Goal: Task Accomplishment & Management: Use online tool/utility

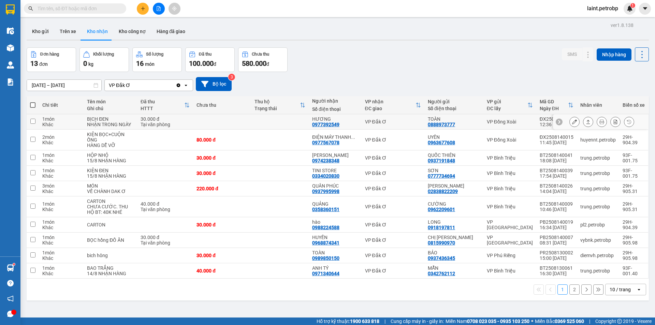
click at [570, 120] on button at bounding box center [575, 122] width 10 height 12
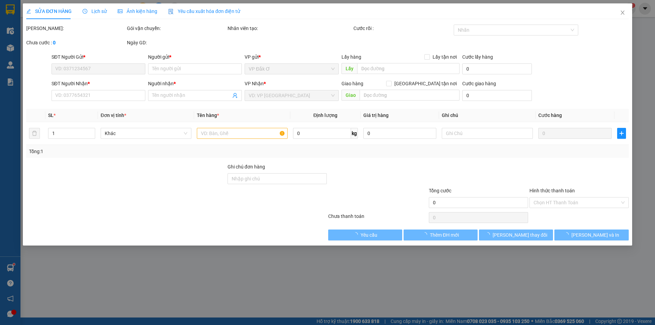
type input "0888973777"
type input "TOÀN"
type input "0977392549"
type input "HƯƠNG"
type input "30.000"
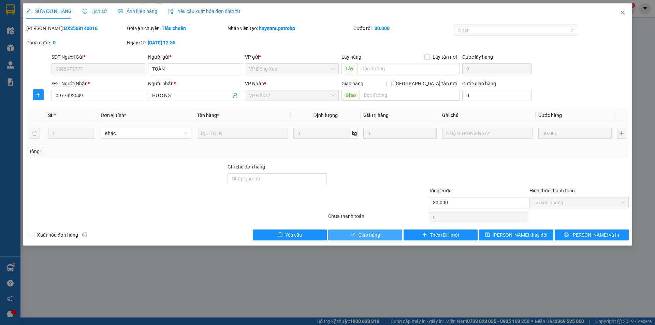
click at [379, 236] on span "Giao hàng" at bounding box center [369, 235] width 22 height 8
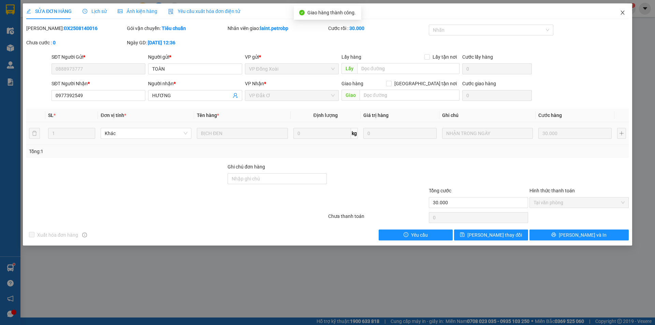
click at [622, 12] on icon "close" at bounding box center [622, 12] width 5 height 5
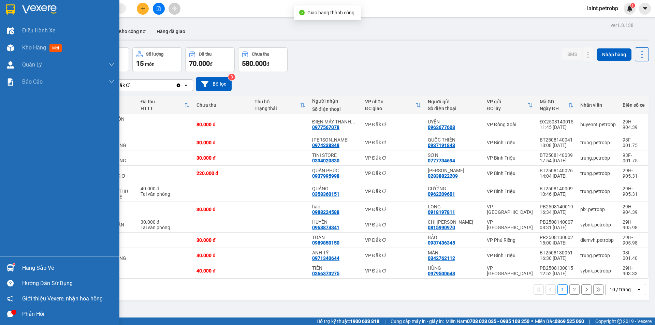
drag, startPoint x: 30, startPoint y: 267, endPoint x: 39, endPoint y: 270, distance: 9.8
click at [31, 267] on div "Hàng sắp về" at bounding box center [68, 268] width 92 height 10
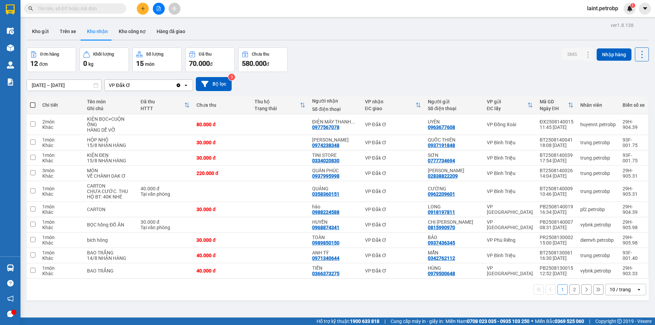
click at [339, 290] on section "Kết quả tìm kiếm ( 0 ) Bộ lọc No Data laint.petrobp 1 Điều hành xe Kho hàng mới…" at bounding box center [327, 162] width 655 height 325
click at [572, 190] on icon at bounding box center [574, 191] width 5 height 5
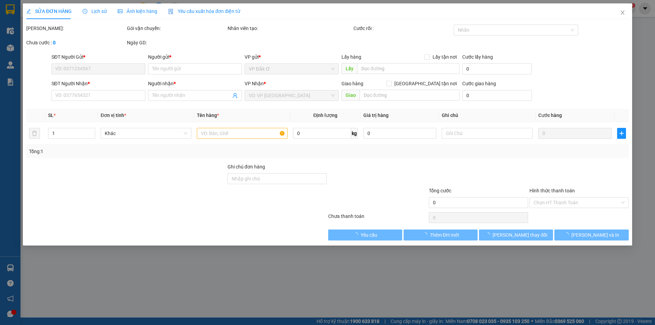
type input "0962209601"
type input "CƯỜNG"
type input "0358360151"
type input "QUẢNG"
type input "40.000"
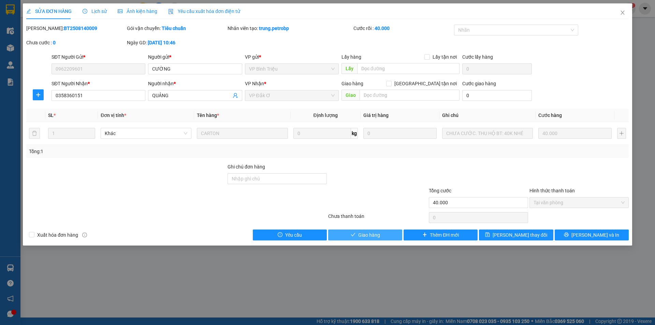
click at [374, 236] on span "Giao hàng" at bounding box center [369, 235] width 22 height 8
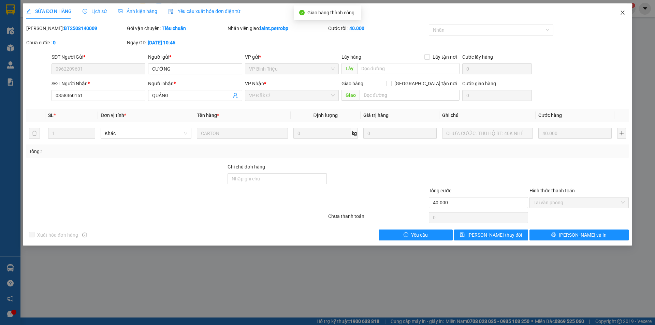
click at [624, 11] on icon "close" at bounding box center [622, 12] width 5 height 5
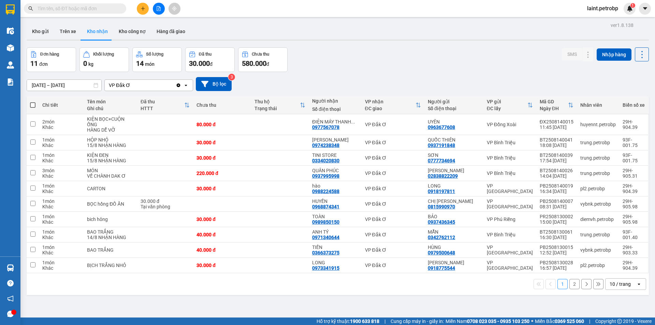
drag, startPoint x: 72, startPoint y: 30, endPoint x: 93, endPoint y: 57, distance: 34.1
click at [72, 30] on button "Trên xe" at bounding box center [67, 31] width 27 height 16
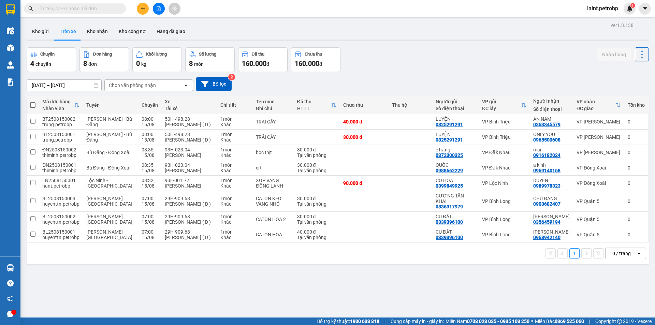
click at [134, 85] on div "Chọn văn phòng nhận" at bounding box center [132, 85] width 47 height 7
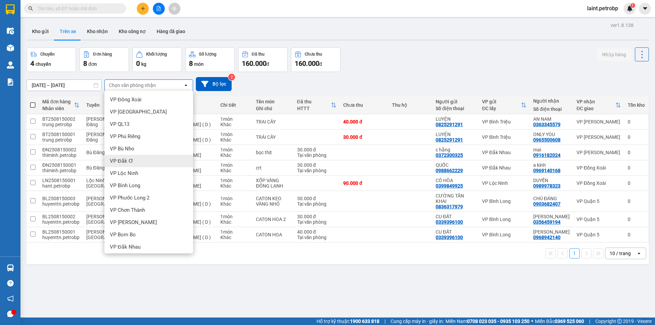
click at [129, 162] on span "VP Đắk Ơ" at bounding box center [122, 161] width 24 height 7
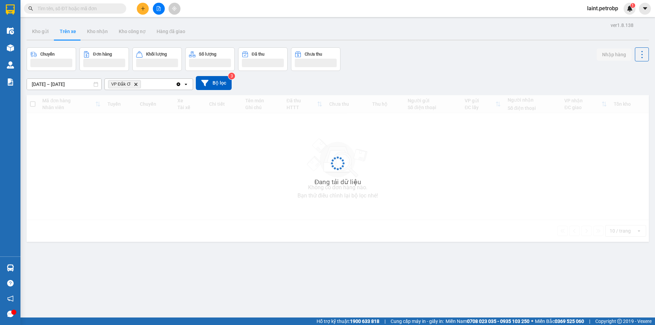
click at [61, 83] on input "[DATE] – [DATE]" at bounding box center [64, 84] width 74 height 11
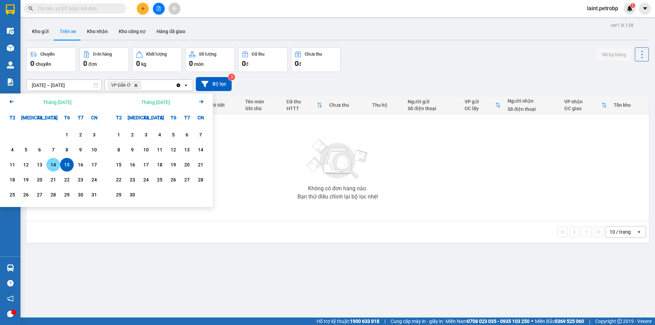
click at [52, 165] on div "14" at bounding box center [53, 165] width 10 height 8
click at [64, 165] on div "15" at bounding box center [67, 165] width 10 height 8
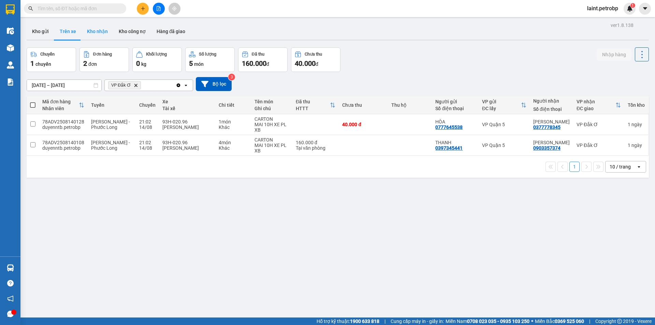
click at [92, 29] on button "Kho nhận" at bounding box center [98, 31] width 32 height 16
type input "[DATE] – [DATE]"
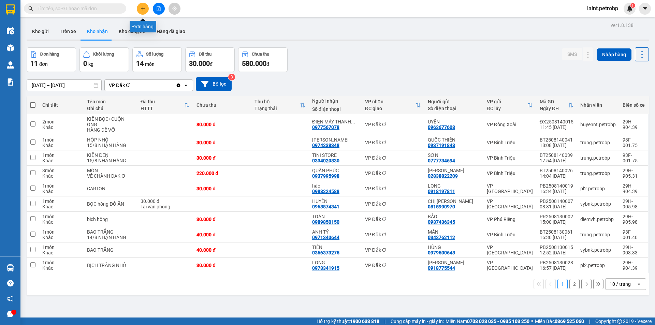
click at [144, 7] on icon "plus" at bounding box center [143, 8] width 5 height 5
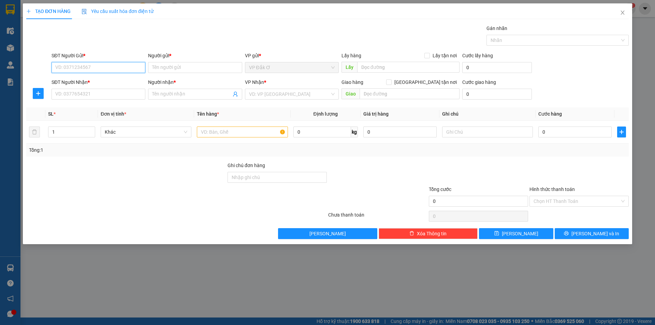
click at [79, 68] on input "SĐT Người Gửi *" at bounding box center [99, 67] width 94 height 11
click at [92, 82] on div "0986516422 - DŨNG" at bounding box center [99, 81] width 86 height 8
type input "0986516422"
type input "DŨNG"
type input "0903911136"
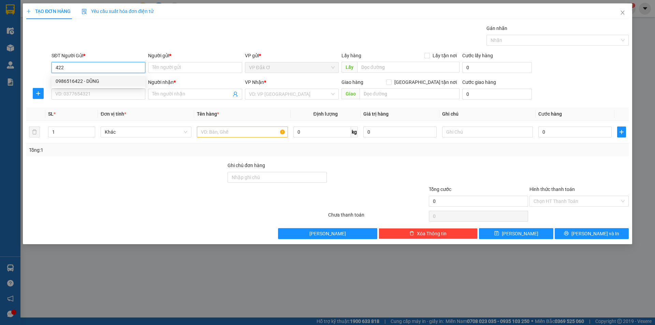
type input "TÚ"
type input "30.000"
type input "0986516422"
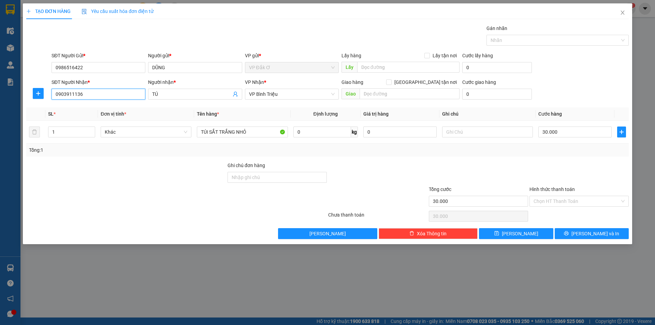
click at [108, 95] on input "0903911136" at bounding box center [99, 94] width 94 height 11
type input "0"
type input "0339404868"
click at [98, 105] on div "0339404868 - DƯỠNG" at bounding box center [99, 108] width 86 height 8
type input "DƯỠNG"
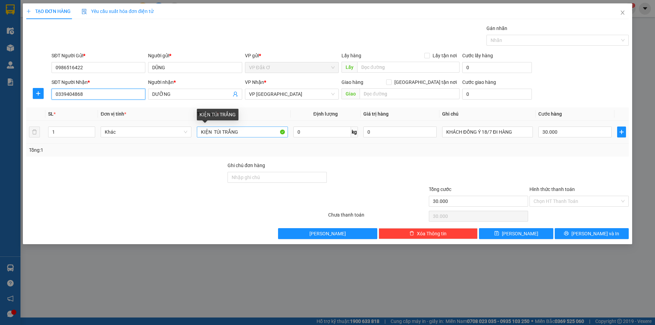
type input "0339404868"
click at [251, 132] on input "KIỆN TÚI TRẮNG" at bounding box center [242, 132] width 91 height 11
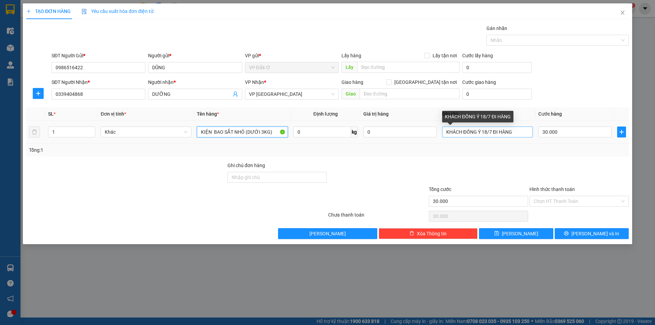
type input "KIỆN BAO SẮT NHỎ (DƯỚI 3KG)"
click at [518, 131] on input "KHÁCH ĐỒNG Ý 18/7 ĐI HÀNG" at bounding box center [487, 132] width 91 height 11
type input "K"
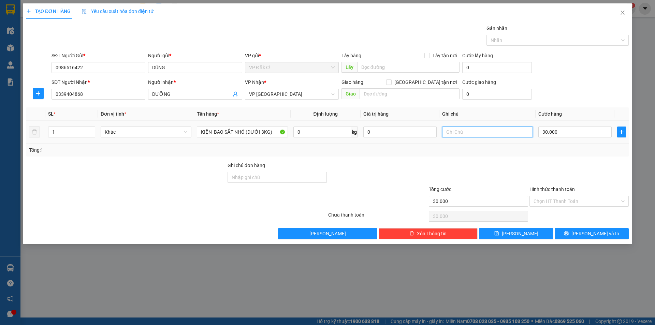
click at [481, 132] on input "text" at bounding box center [487, 132] width 91 height 11
type input "T"
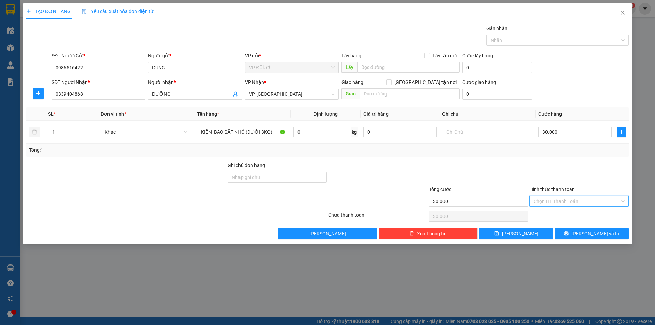
click at [544, 200] on input "Hình thức thanh toán" at bounding box center [577, 201] width 86 height 10
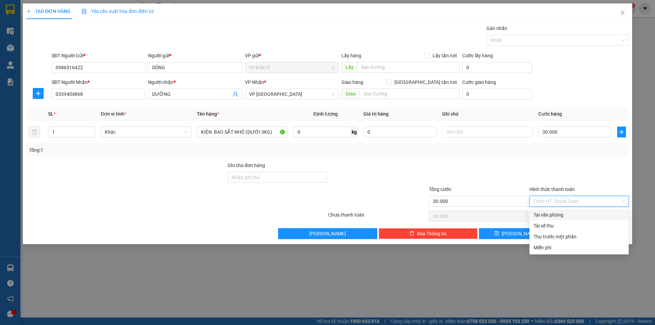
click at [547, 214] on div "Tại văn phòng" at bounding box center [579, 215] width 91 height 8
type input "0"
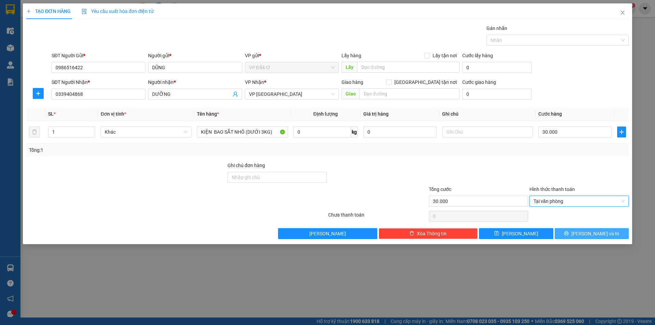
click at [572, 235] on button "[PERSON_NAME] và In" at bounding box center [592, 233] width 74 height 11
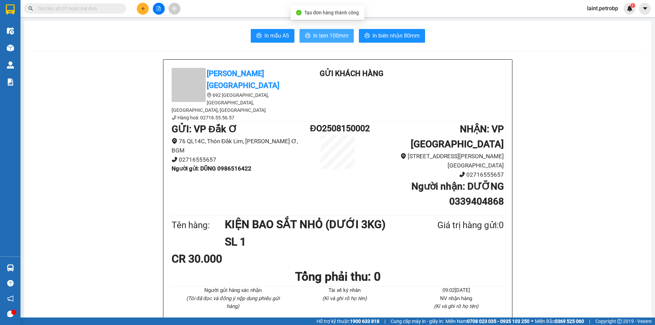
click at [322, 35] on span "In tem 100mm" at bounding box center [330, 35] width 35 height 9
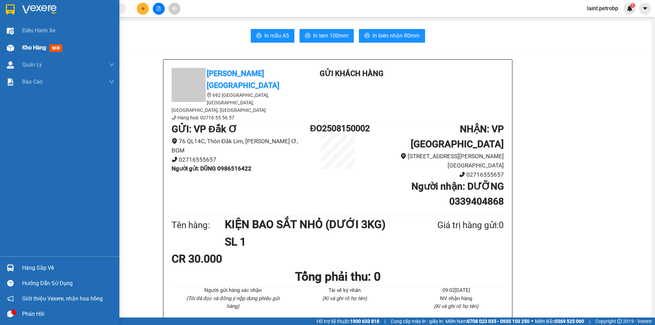
click at [39, 47] on span "Kho hàng" at bounding box center [34, 47] width 24 height 6
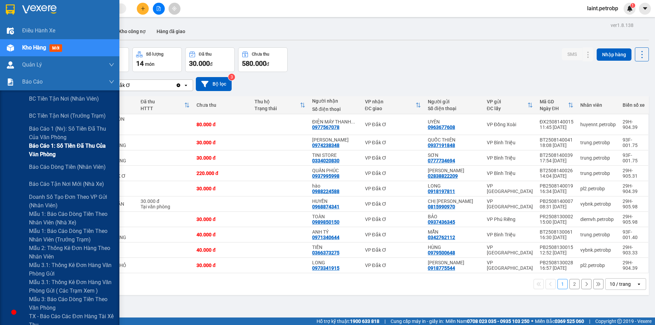
drag, startPoint x: 50, startPoint y: 129, endPoint x: 112, endPoint y: 148, distance: 65.2
click at [56, 131] on span "Báo cáo 1 (nv): Số tiền đã thu của văn phòng" at bounding box center [71, 133] width 85 height 17
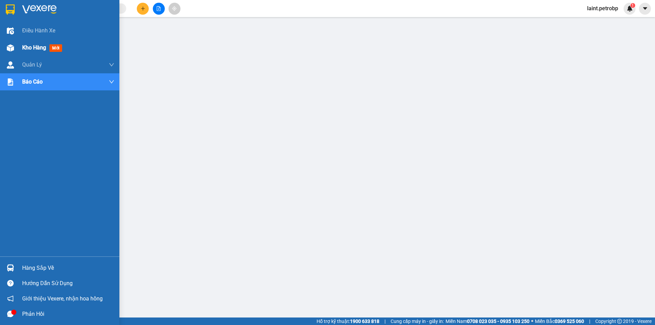
drag, startPoint x: 26, startPoint y: 46, endPoint x: 31, endPoint y: 49, distance: 6.0
click at [31, 49] on span "Kho hàng" at bounding box center [34, 47] width 24 height 6
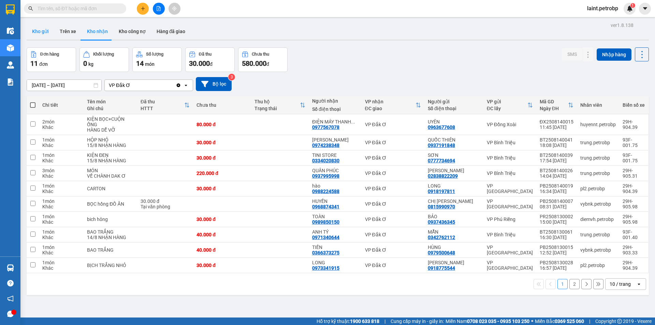
click at [36, 30] on button "Kho gửi" at bounding box center [41, 31] width 28 height 16
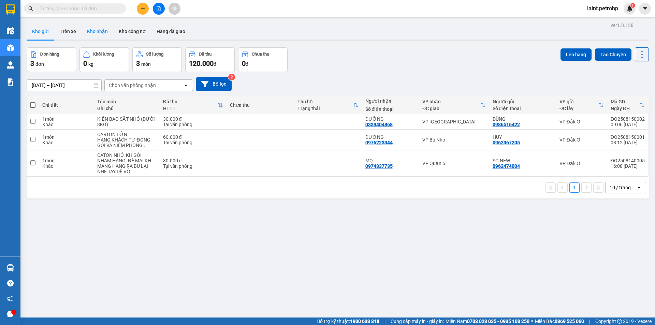
click at [100, 29] on button "Kho nhận" at bounding box center [98, 31] width 32 height 16
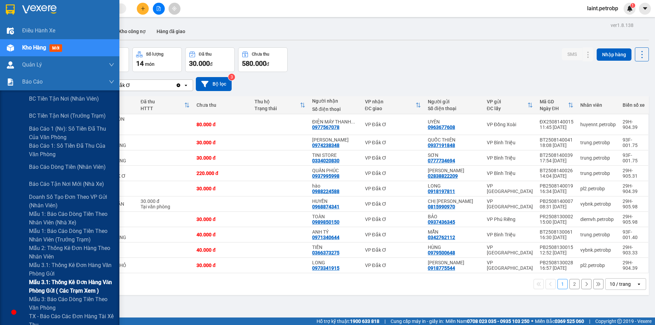
click at [61, 281] on span "Mẫu 3.1: Thống kê đơn hàng văn phòng gửi ( các trạm xem )" at bounding box center [71, 286] width 85 height 17
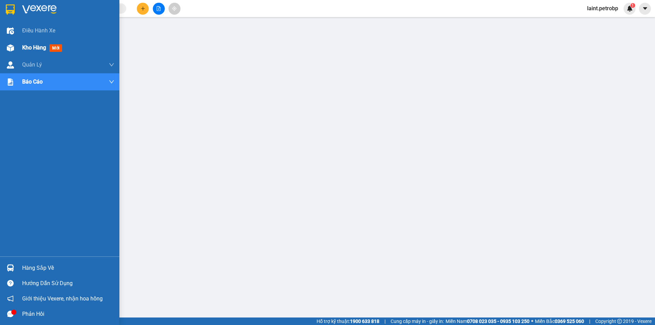
click at [20, 45] on div "Kho hàng mới" at bounding box center [59, 47] width 119 height 17
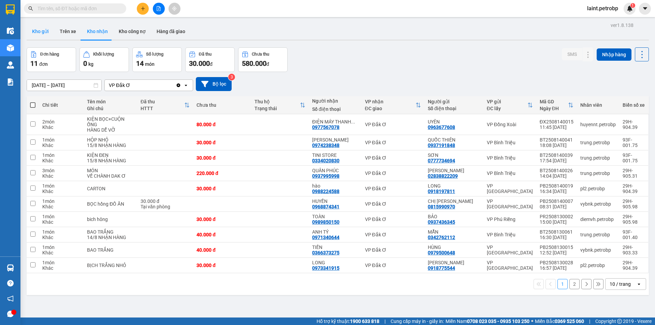
click at [30, 30] on button "Kho gửi" at bounding box center [41, 31] width 28 height 16
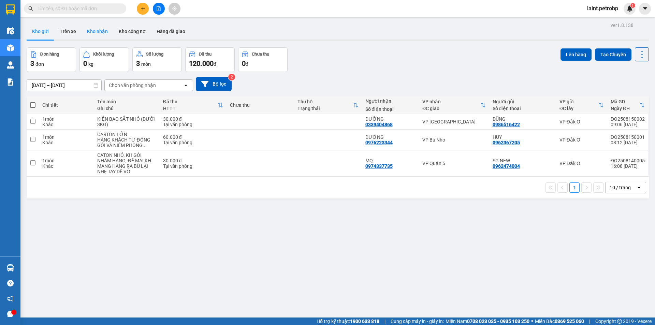
click at [100, 31] on button "Kho nhận" at bounding box center [98, 31] width 32 height 16
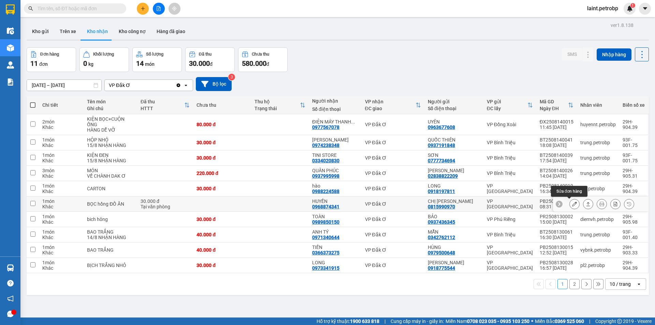
click at [572, 203] on icon at bounding box center [574, 204] width 5 height 5
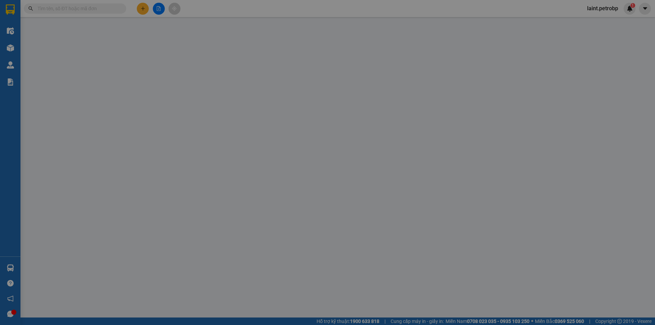
type input "0815990970"
type input "CHỊ [PERSON_NAME]"
type input "0968874341"
type input "HUYỀN"
type input "30.000"
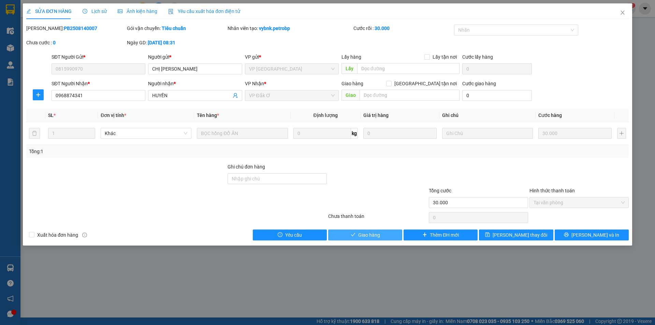
drag, startPoint x: 379, startPoint y: 236, endPoint x: 391, endPoint y: 230, distance: 13.7
click at [379, 236] on span "Giao hàng" at bounding box center [369, 235] width 22 height 8
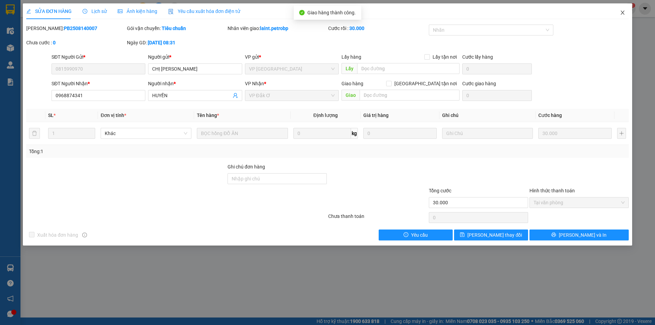
click at [623, 10] on span "Close" at bounding box center [622, 12] width 19 height 19
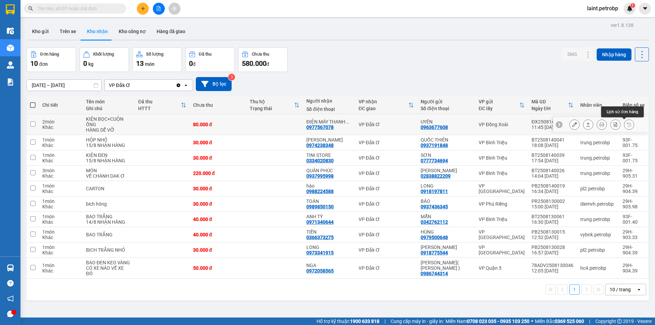
click at [627, 124] on button at bounding box center [629, 125] width 10 height 12
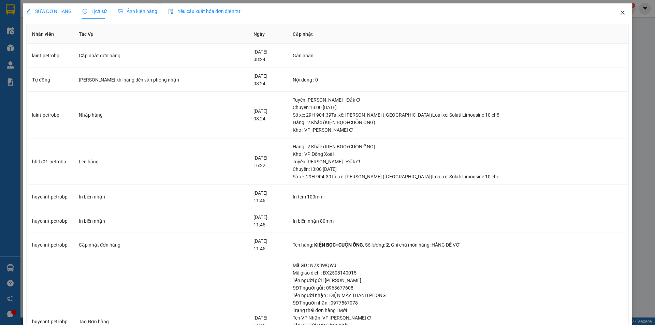
click at [621, 13] on icon "close" at bounding box center [623, 13] width 4 height 4
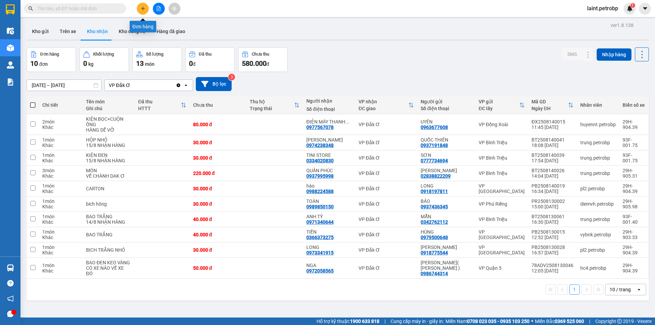
click at [143, 8] on icon "plus" at bounding box center [143, 8] width 5 height 5
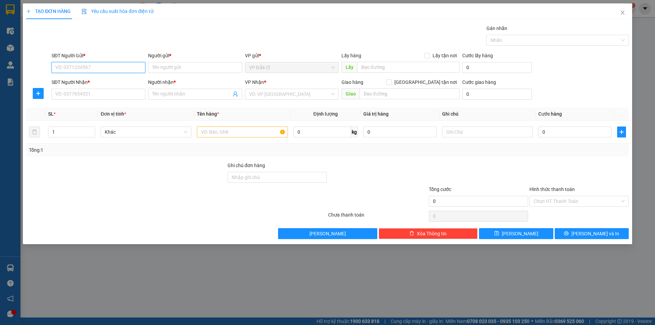
click at [118, 69] on input "SĐT Người Gửi *" at bounding box center [99, 67] width 94 height 11
type input "0358463604"
click at [120, 95] on input "SĐT Người Nhận *" at bounding box center [99, 94] width 94 height 11
click at [176, 67] on input "Người gửi *" at bounding box center [195, 67] width 94 height 11
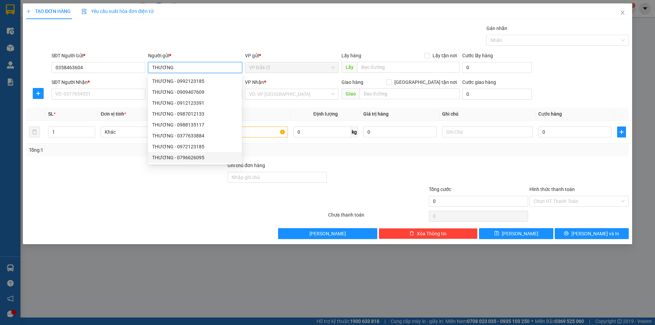
type input "THƯƠNG"
click at [150, 200] on div at bounding box center [126, 198] width 201 height 24
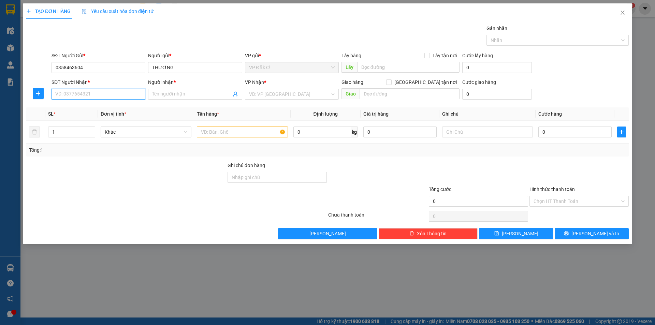
click at [76, 90] on input "SĐT Người Nhận *" at bounding box center [99, 94] width 94 height 11
type input "0393952989"
click at [165, 97] on input "Người nhận *" at bounding box center [191, 94] width 79 height 8
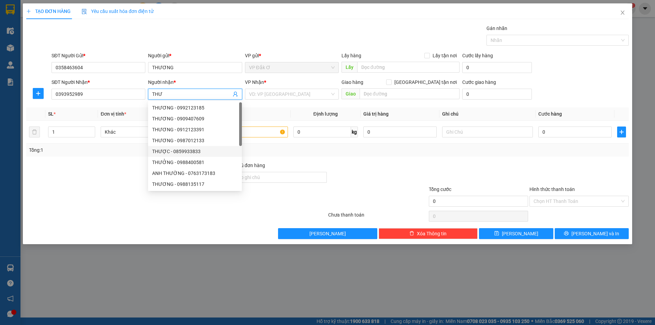
type input "THƯ"
click at [122, 172] on div at bounding box center [126, 174] width 201 height 24
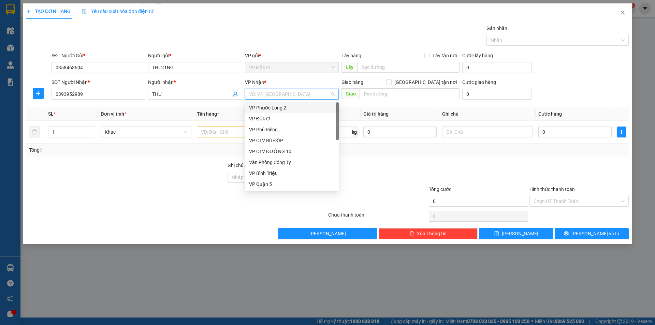
click at [330, 93] on input "search" at bounding box center [289, 94] width 81 height 10
click at [273, 174] on div "VP Bình Triệu" at bounding box center [292, 174] width 86 height 8
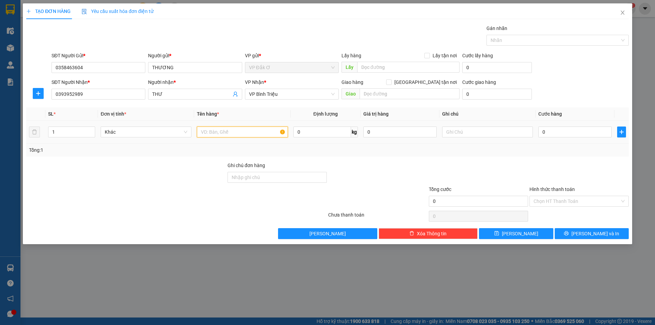
click at [237, 134] on input "text" at bounding box center [242, 132] width 91 height 11
type input "[PERSON_NAME]"
click at [555, 135] on input "0" at bounding box center [574, 132] width 73 height 11
type input "5"
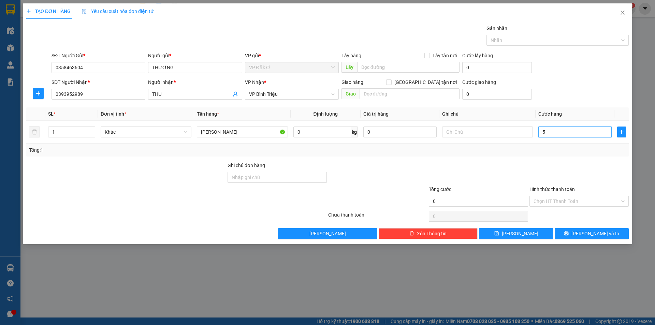
type input "5"
type input "50"
type input "500"
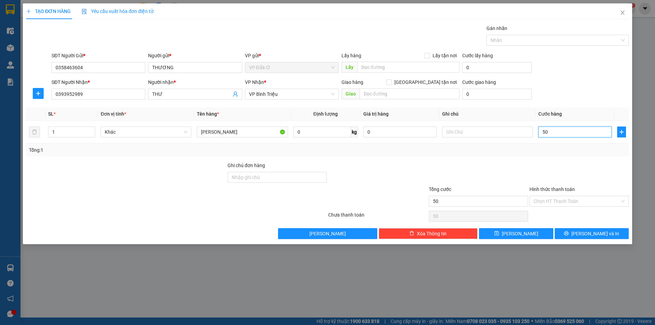
type input "500"
type input "5.000"
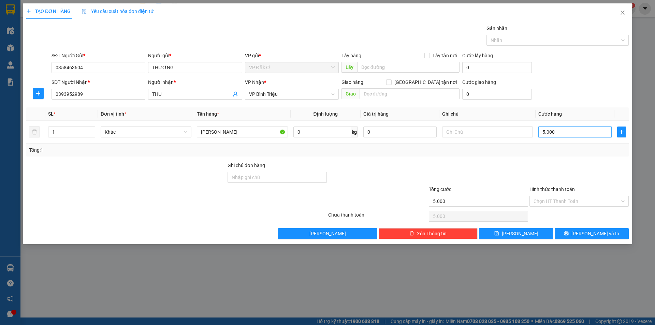
type input "50.000"
click at [493, 173] on div at bounding box center [478, 174] width 101 height 24
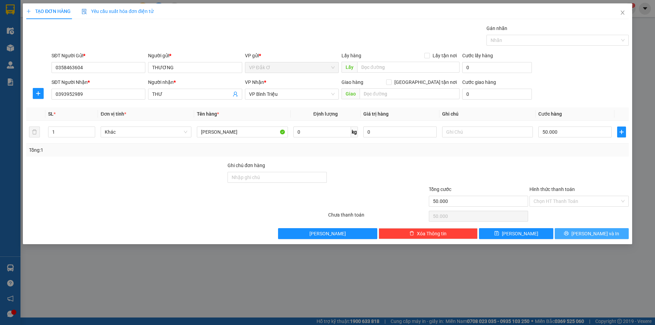
click at [587, 233] on span "[PERSON_NAME] và In" at bounding box center [596, 234] width 48 height 8
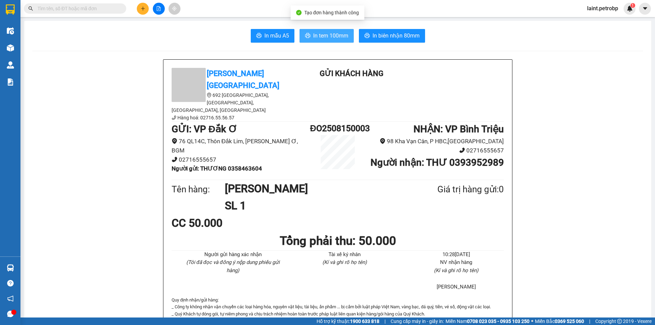
click at [321, 33] on span "In tem 100mm" at bounding box center [330, 35] width 35 height 9
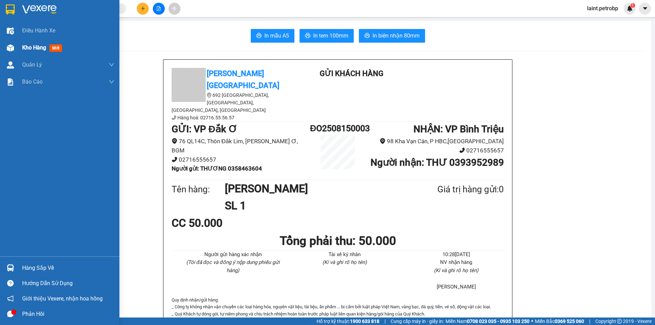
click at [44, 46] on span "Kho hàng" at bounding box center [34, 47] width 24 height 6
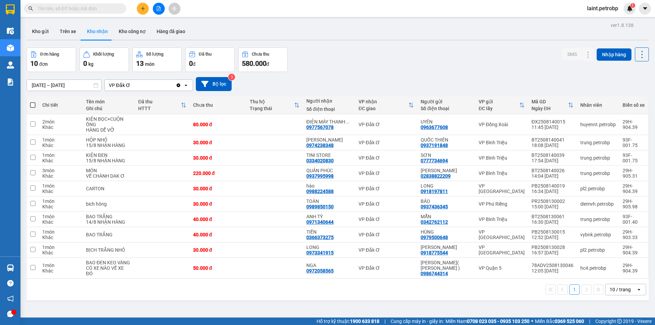
drag, startPoint x: 44, startPoint y: 30, endPoint x: 59, endPoint y: 54, distance: 27.9
click at [44, 30] on button "Kho gửi" at bounding box center [41, 31] width 28 height 16
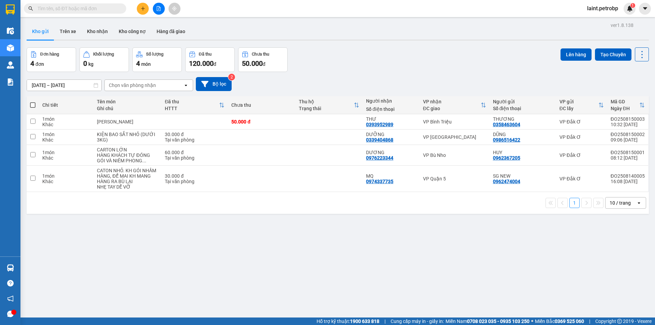
click at [143, 8] on icon "plus" at bounding box center [143, 8] width 0 height 4
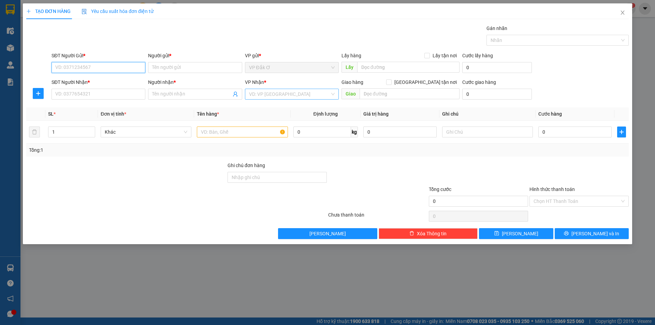
click at [332, 95] on div "VD: VP [GEOGRAPHIC_DATA]" at bounding box center [292, 94] width 94 height 11
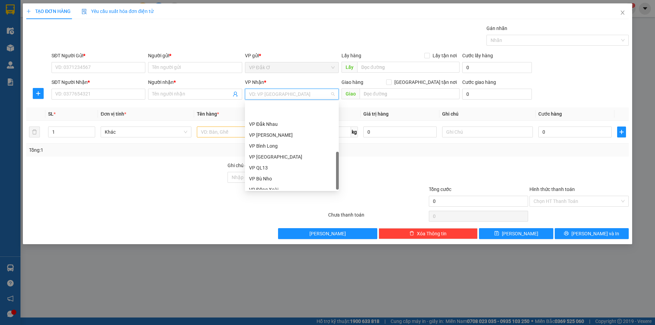
scroll to position [164, 0]
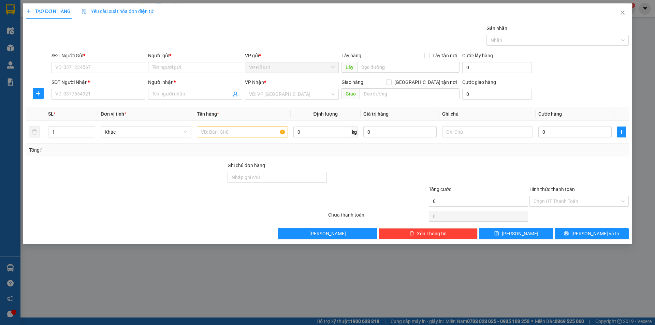
click at [260, 266] on div "TẠO ĐƠN HÀNG Yêu cầu xuất hóa đơn điện tử Transit Pickup Surcharge Ids Transit …" at bounding box center [327, 162] width 655 height 325
click at [624, 13] on icon "close" at bounding box center [622, 12] width 5 height 5
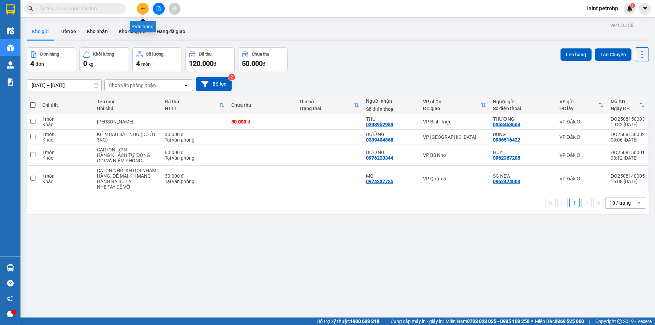
click at [143, 11] on button at bounding box center [143, 9] width 12 height 12
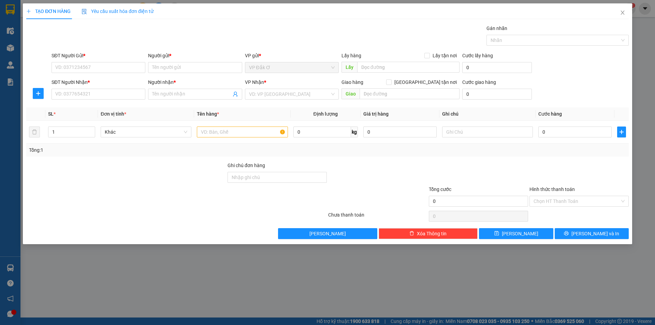
click at [366, 283] on div "TẠO ĐƠN HÀNG Yêu cầu xuất hóa đơn điện tử Transit Pickup Surcharge Ids Transit …" at bounding box center [327, 162] width 655 height 325
click at [620, 11] on icon "close" at bounding box center [622, 12] width 5 height 5
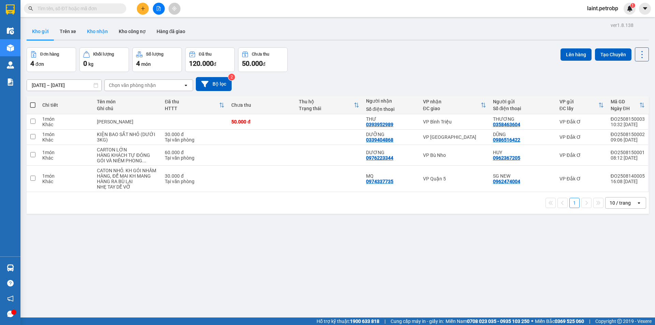
click at [100, 30] on button "Kho nhận" at bounding box center [98, 31] width 32 height 16
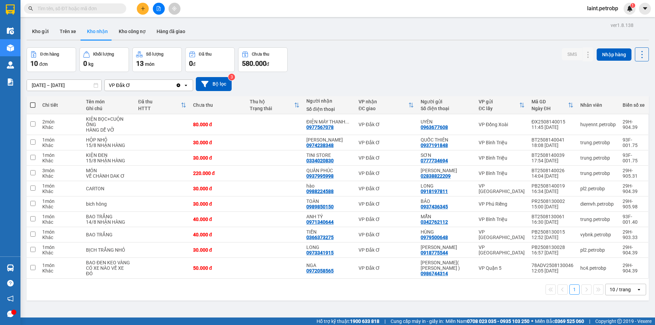
click at [187, 87] on icon "open" at bounding box center [185, 85] width 5 height 5
click at [165, 31] on button "Hàng đã giao" at bounding box center [171, 31] width 40 height 16
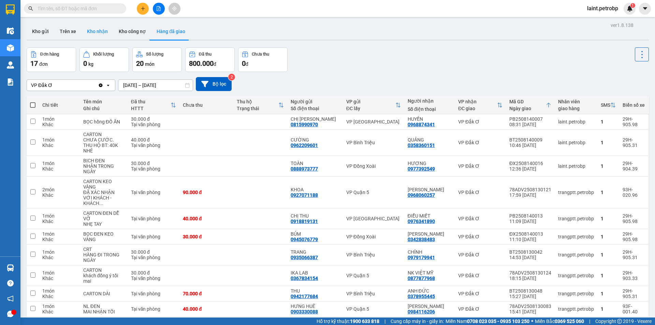
click at [102, 31] on button "Kho nhận" at bounding box center [98, 31] width 32 height 16
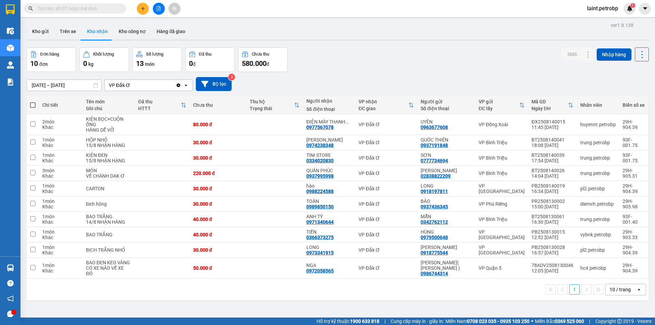
click at [53, 62] on div "10 đơn" at bounding box center [51, 64] width 42 height 10
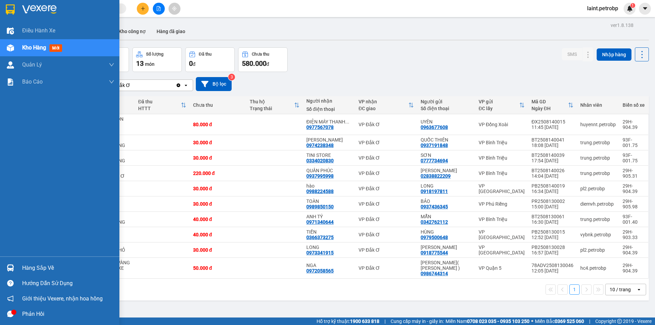
click at [24, 269] on div "Hàng sắp về" at bounding box center [68, 268] width 92 height 10
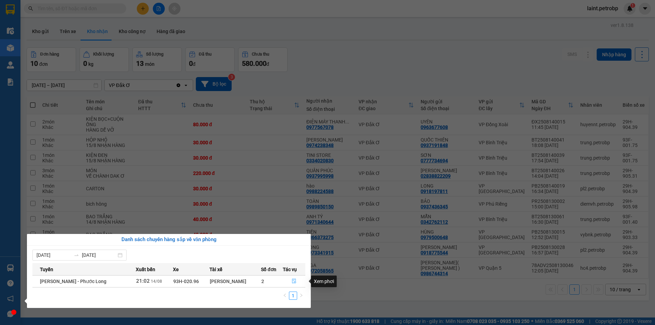
click at [294, 282] on icon "file-done" at bounding box center [294, 281] width 5 height 5
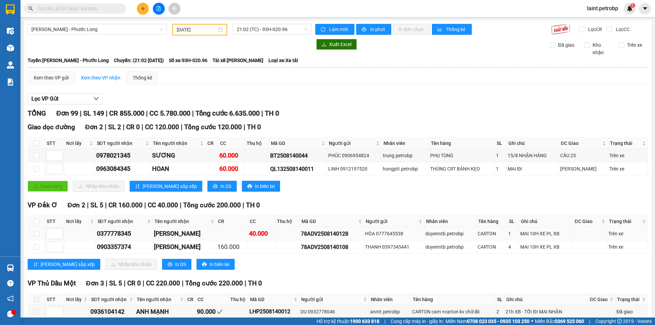
scroll to position [68, 0]
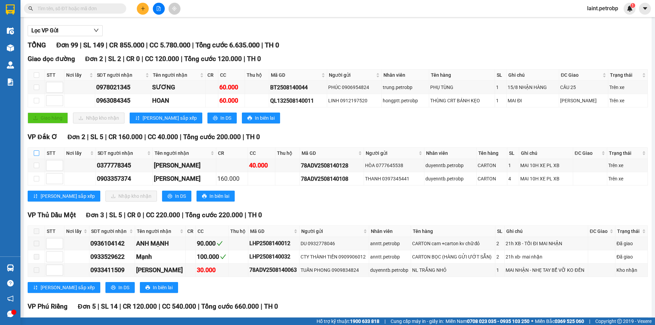
click at [35, 153] on input "checkbox" at bounding box center [36, 152] width 5 height 5
checkbox input "true"
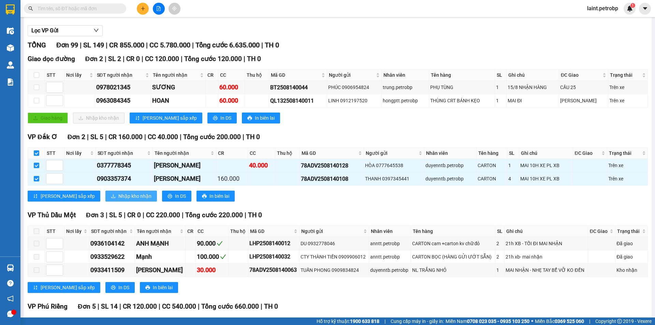
click at [118, 196] on span "Nhập kho nhận" at bounding box center [134, 196] width 33 height 8
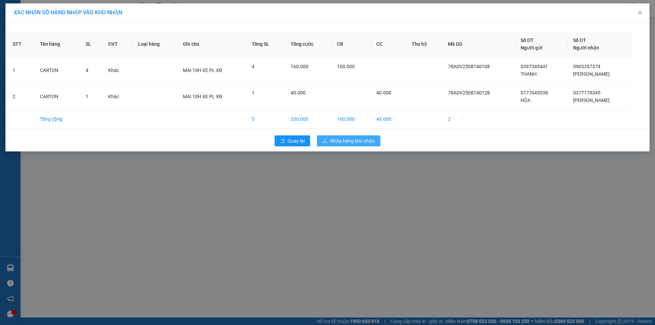
click at [331, 143] on span "Nhập hàng kho nhận" at bounding box center [352, 141] width 45 height 8
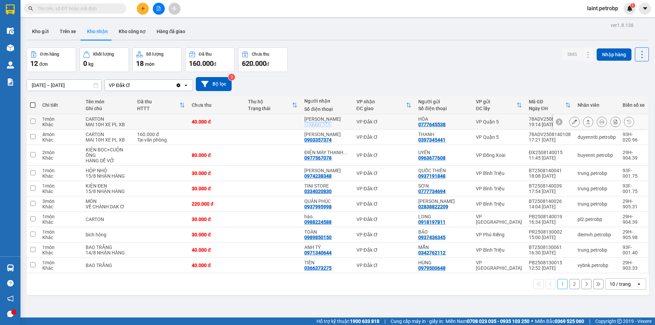
drag, startPoint x: 334, startPoint y: 124, endPoint x: 308, endPoint y: 125, distance: 26.7
click at [308, 125] on div "THANH HÒA 0377778345" at bounding box center [326, 121] width 45 height 11
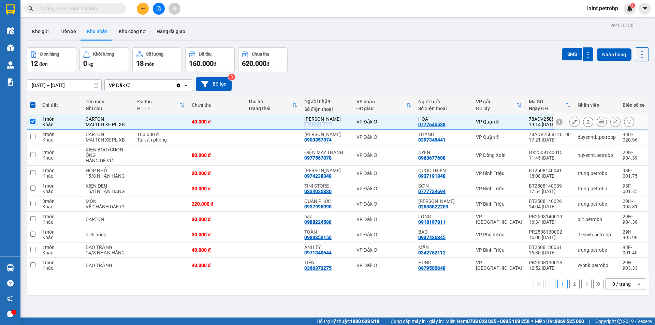
copy div "0377778345"
click at [31, 120] on input "checkbox" at bounding box center [32, 121] width 5 height 5
checkbox input "false"
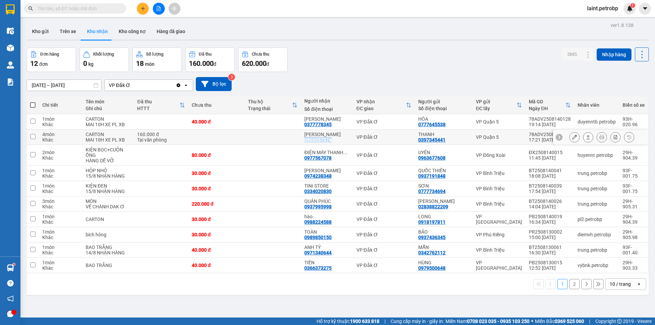
drag, startPoint x: 308, startPoint y: 139, endPoint x: 337, endPoint y: 138, distance: 29.0
click at [337, 138] on div "[PERSON_NAME] 0903357374" at bounding box center [326, 137] width 45 height 11
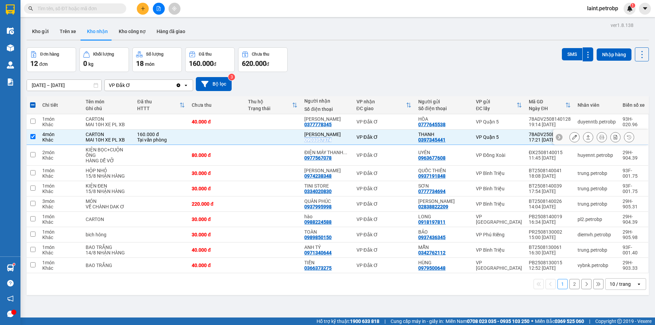
copy div "0903357374"
click at [34, 137] on input "checkbox" at bounding box center [32, 136] width 5 height 5
checkbox input "false"
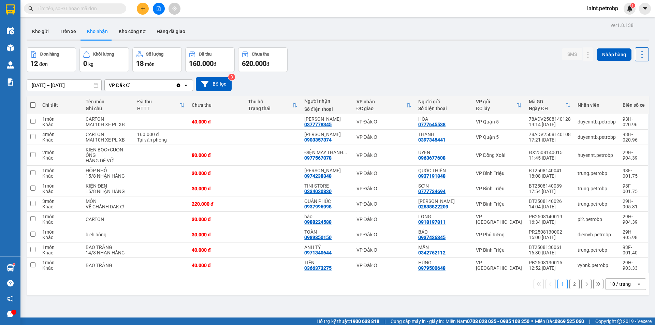
click at [323, 61] on div "Đơn hàng 12 đơn Khối lượng 0 kg Số lượng 18 món Đã thu 160.000 đ Chưa thu 620.0…" at bounding box center [338, 59] width 622 height 25
click at [42, 33] on button "Kho gửi" at bounding box center [41, 31] width 28 height 16
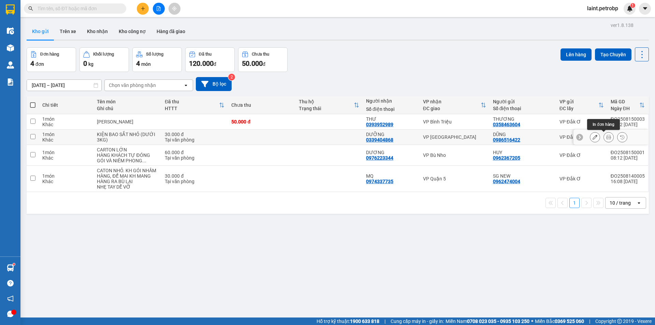
click at [606, 138] on icon at bounding box center [608, 137] width 5 height 5
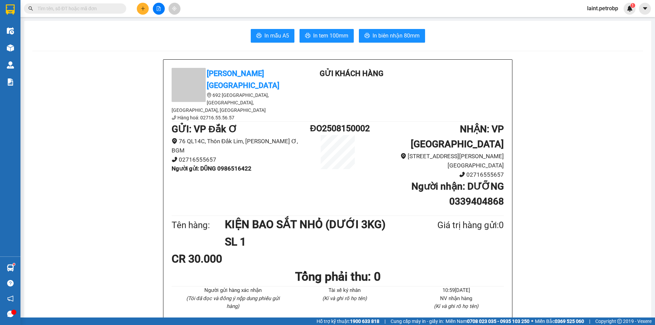
scroll to position [34, 0]
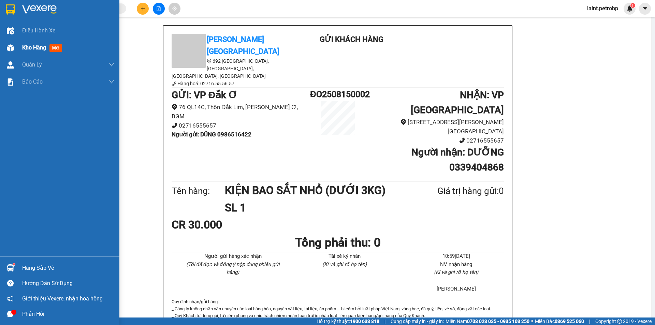
drag, startPoint x: 30, startPoint y: 47, endPoint x: 35, endPoint y: 46, distance: 5.1
click at [35, 46] on span "Kho hàng" at bounding box center [34, 47] width 24 height 6
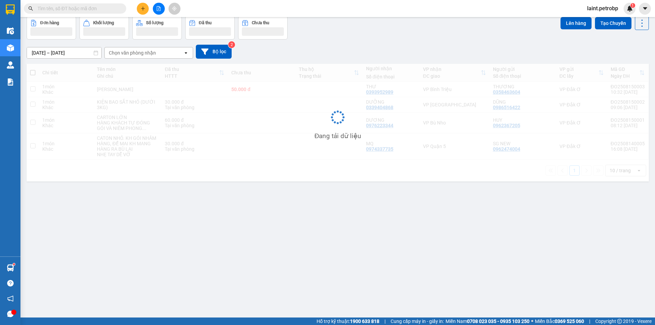
scroll to position [31, 0]
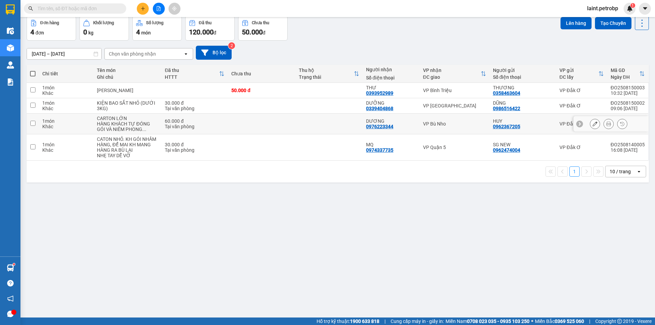
click at [606, 124] on icon at bounding box center [608, 123] width 5 height 5
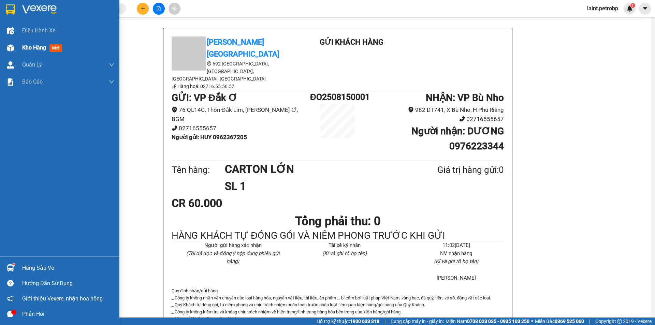
click at [27, 46] on span "Kho hàng" at bounding box center [34, 47] width 24 height 6
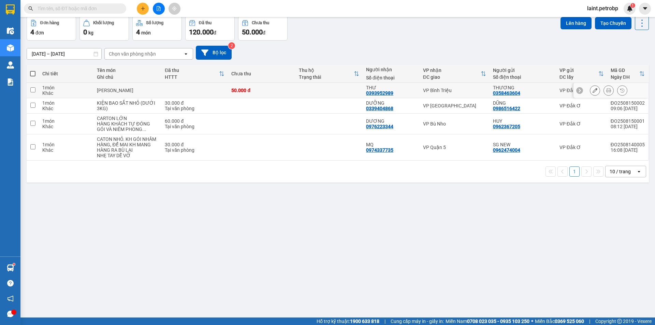
drag, startPoint x: 33, startPoint y: 88, endPoint x: 42, endPoint y: 101, distance: 15.9
click at [35, 90] on input "checkbox" at bounding box center [32, 89] width 5 height 5
checkbox input "true"
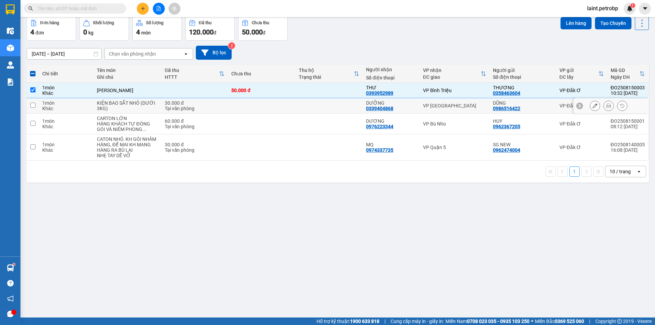
drag, startPoint x: 32, startPoint y: 105, endPoint x: 35, endPoint y: 117, distance: 11.9
click at [32, 106] on input "checkbox" at bounding box center [32, 105] width 5 height 5
checkbox input "true"
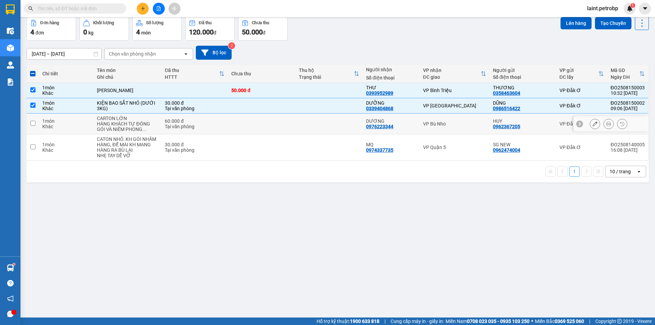
click at [35, 126] on td at bounding box center [33, 124] width 12 height 21
checkbox input "true"
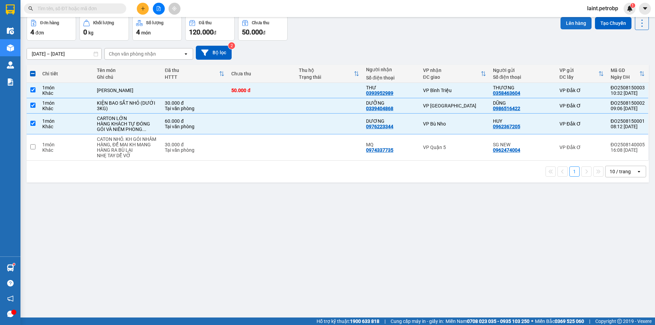
click at [570, 21] on button "Lên hàng" at bounding box center [576, 23] width 31 height 12
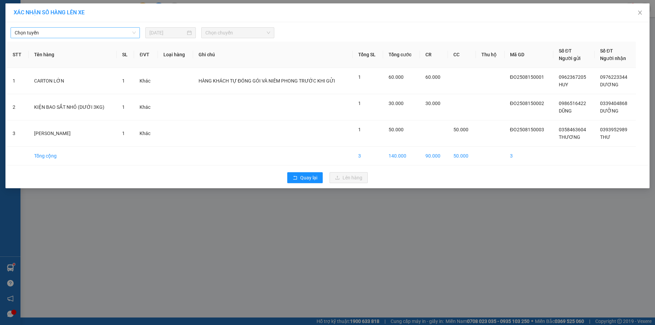
click at [57, 34] on span "Chọn tuyến" at bounding box center [75, 33] width 121 height 10
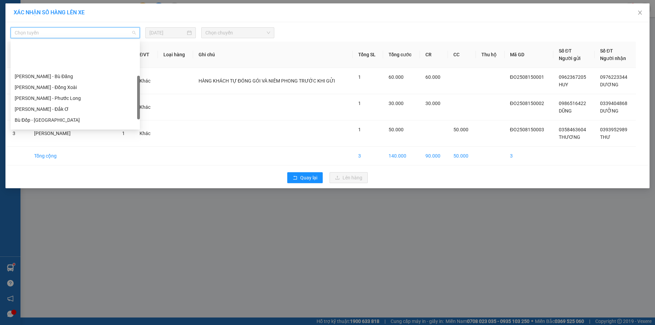
scroll to position [102, 0]
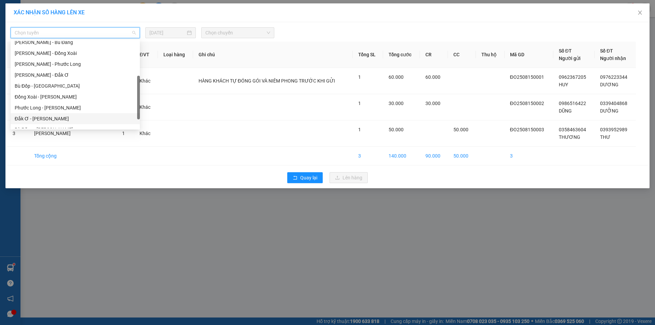
click at [46, 120] on div "Đắk Ơ - [PERSON_NAME]" at bounding box center [75, 119] width 121 height 8
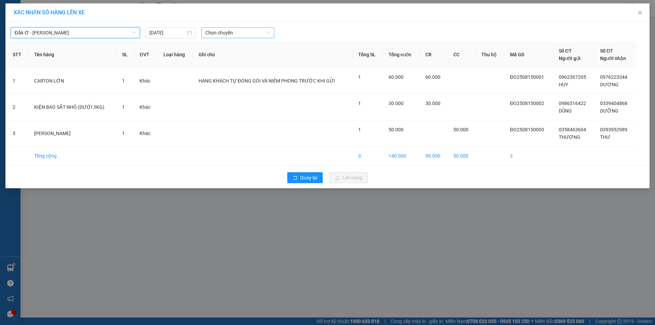
click at [269, 31] on span "Chọn chuyến" at bounding box center [237, 33] width 65 height 10
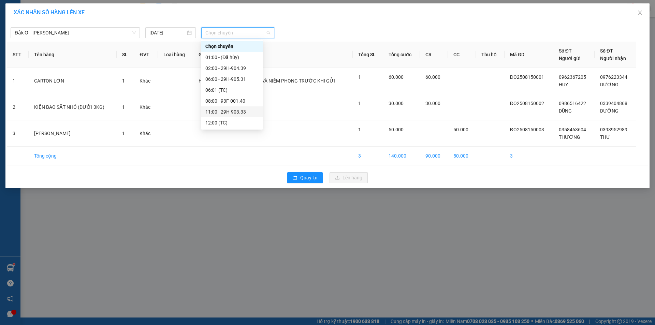
click at [218, 113] on div "11:00 - 29H-903.33" at bounding box center [231, 112] width 53 height 8
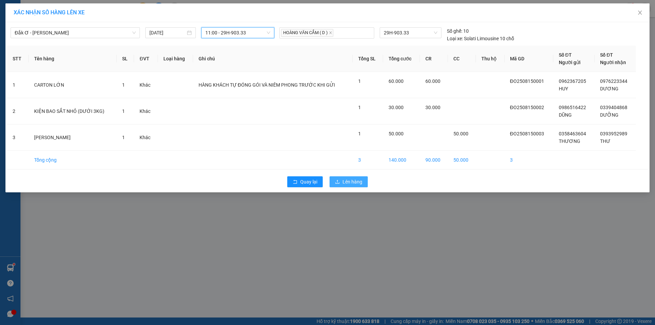
click at [359, 181] on span "Lên hàng" at bounding box center [353, 182] width 20 height 8
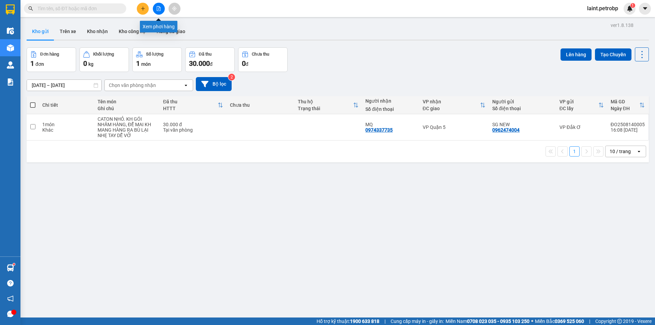
drag, startPoint x: 158, startPoint y: 7, endPoint x: 160, endPoint y: 0, distance: 7.1
click at [158, 7] on icon "file-add" at bounding box center [158, 8] width 5 height 5
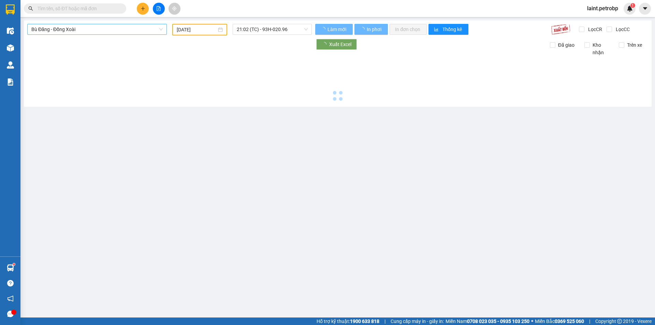
type input "[DATE]"
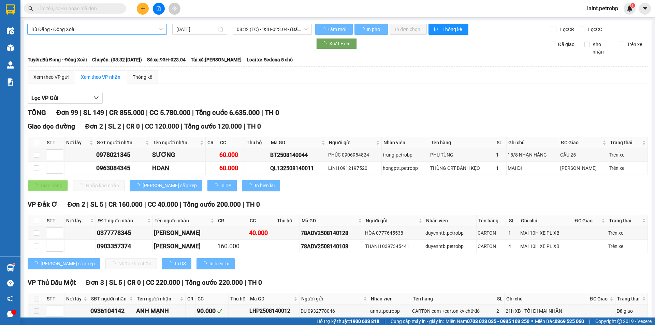
click at [123, 27] on span "Bù Đăng - Đồng Xoài" at bounding box center [96, 29] width 131 height 10
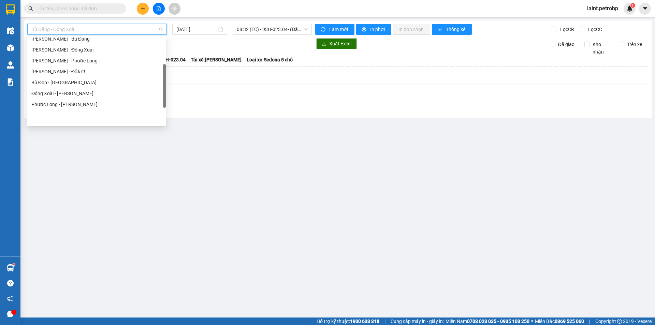
scroll to position [131, 0]
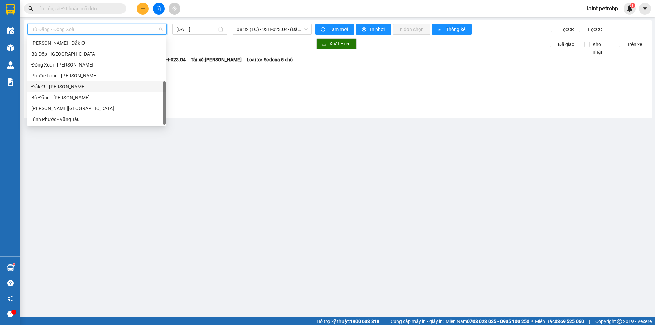
click at [60, 88] on div "Đắk Ơ - [PERSON_NAME]" at bounding box center [96, 87] width 130 height 8
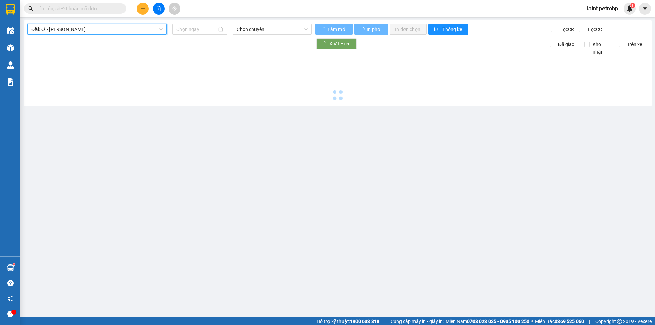
type input "[DATE]"
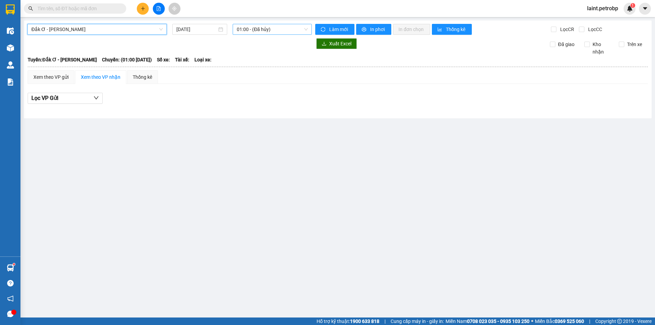
click at [258, 31] on span "01:00 - (Đã hủy)" at bounding box center [272, 29] width 71 height 10
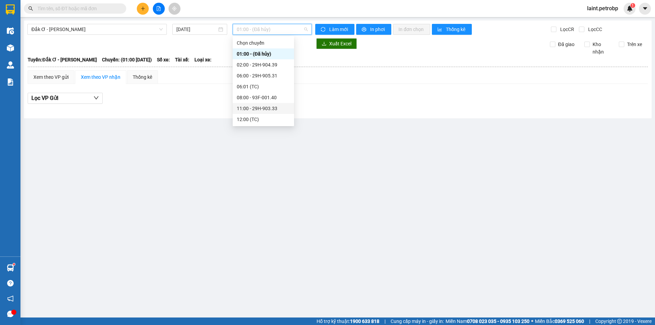
click at [258, 106] on div "11:00 - 29H-903.33" at bounding box center [263, 109] width 53 height 8
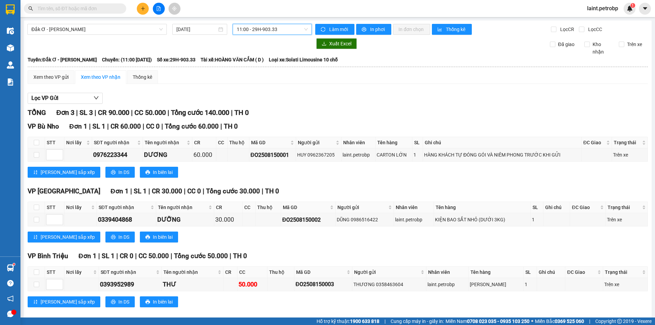
scroll to position [9, 0]
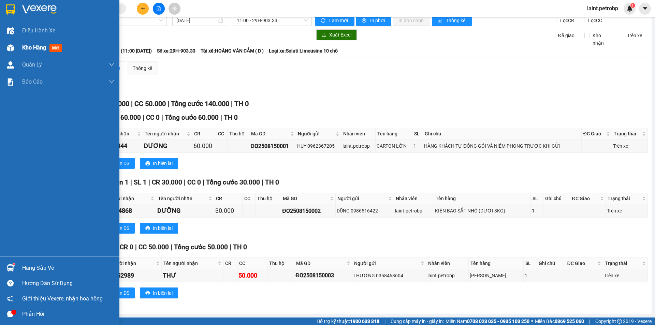
click at [41, 45] on span "Kho hàng" at bounding box center [34, 47] width 24 height 6
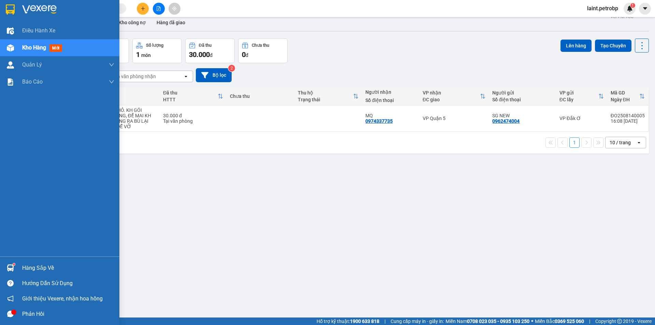
drag, startPoint x: 27, startPoint y: 268, endPoint x: 184, endPoint y: 296, distance: 159.4
click at [41, 271] on div "Hàng sắp về" at bounding box center [68, 268] width 92 height 10
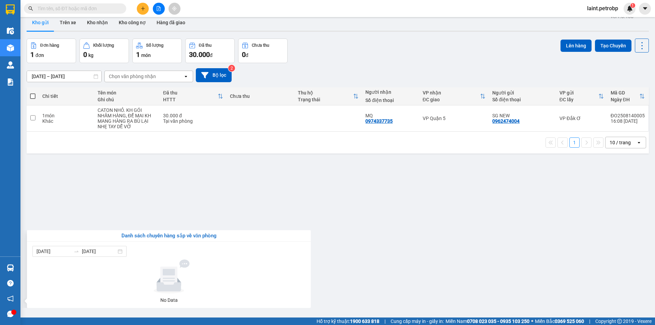
click at [410, 279] on section "Kết quả tìm kiếm ( 0 ) Bộ lọc No Data laint.petrobp 1 Điều hành xe Kho hàng mới…" at bounding box center [327, 162] width 655 height 325
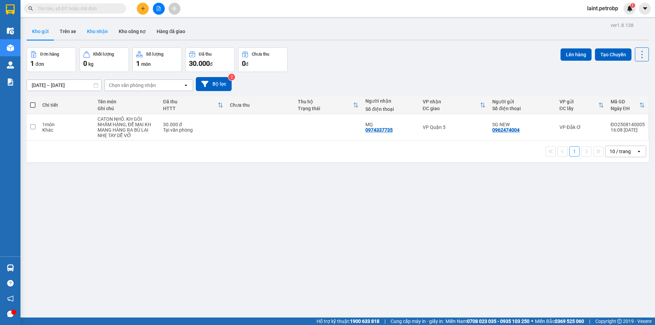
click at [96, 32] on button "Kho nhận" at bounding box center [98, 31] width 32 height 16
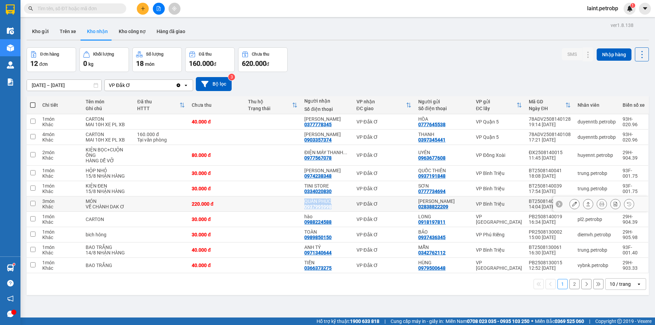
drag, startPoint x: 306, startPoint y: 199, endPoint x: 338, endPoint y: 206, distance: 32.4
click at [338, 206] on td "QUÂN PHÚC 0937995998" at bounding box center [327, 204] width 52 height 15
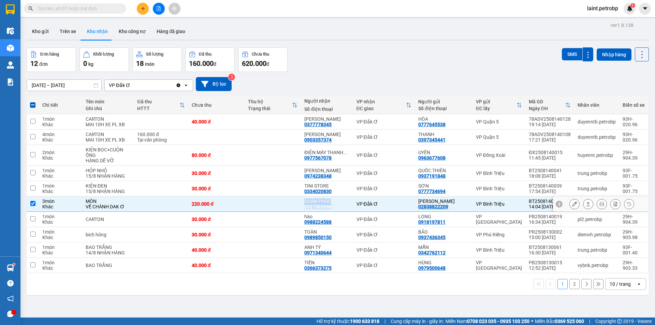
drag, startPoint x: 33, startPoint y: 203, endPoint x: 66, endPoint y: 184, distance: 38.3
click at [38, 201] on td at bounding box center [33, 204] width 12 height 15
checkbox input "false"
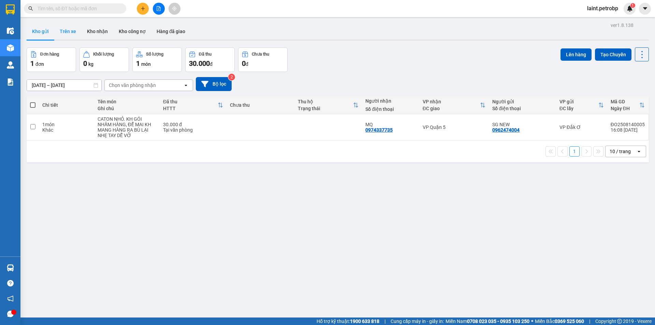
click at [68, 30] on button "Trên xe" at bounding box center [67, 31] width 27 height 16
drag, startPoint x: 87, startPoint y: 29, endPoint x: 140, endPoint y: 68, distance: 65.1
click at [88, 31] on button "Kho nhận" at bounding box center [98, 31] width 32 height 16
